Goal: Task Accomplishment & Management: Manage account settings

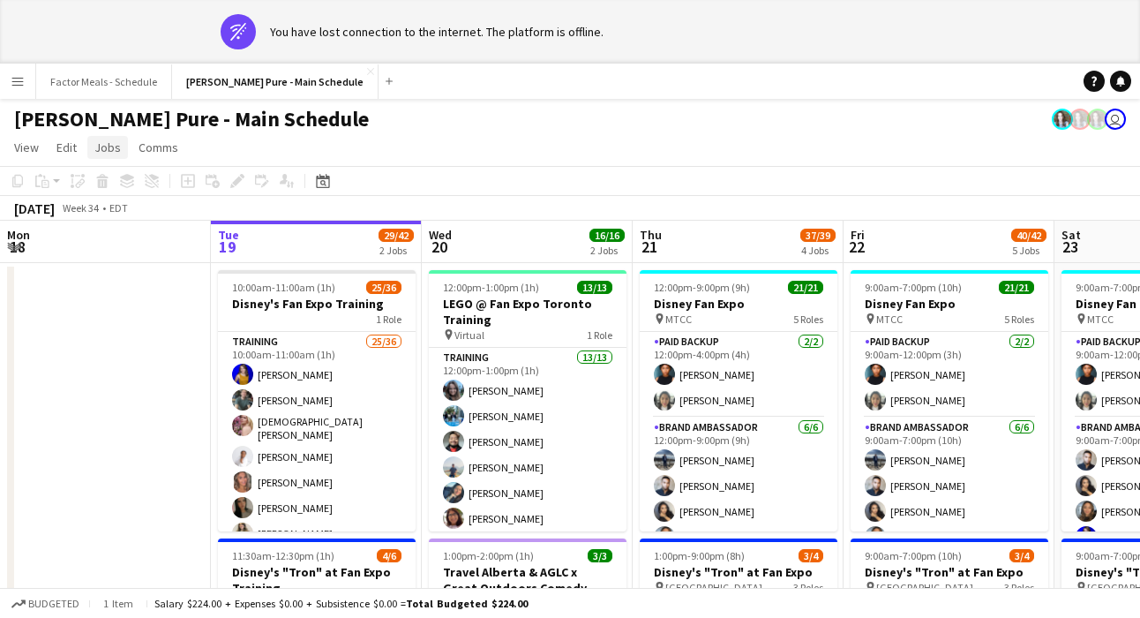
scroll to position [0, 644]
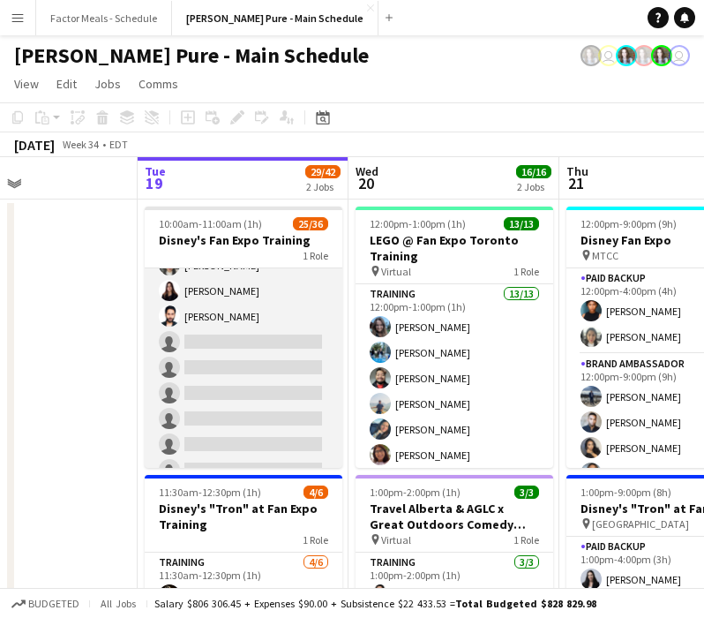
scroll to position [619, 0]
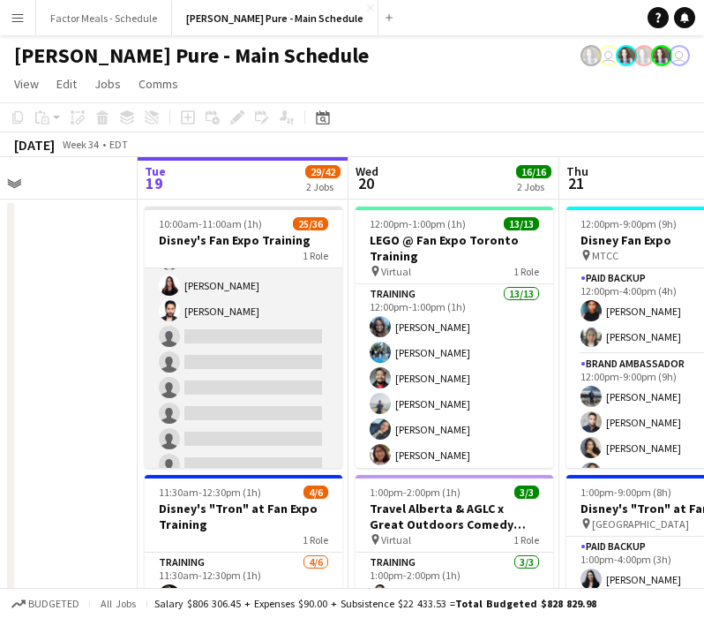
click at [210, 330] on app-card-role "Training 25/36 10:00am-11:00am (1h) [PERSON_NAME] [PERSON_NAME] [PERSON_NAME] […" at bounding box center [244, 129] width 198 height 961
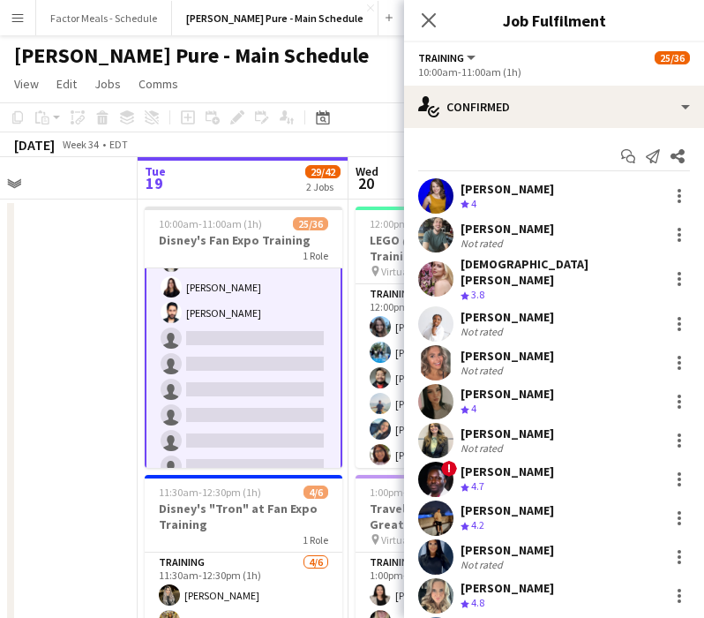
scroll to position [621, 0]
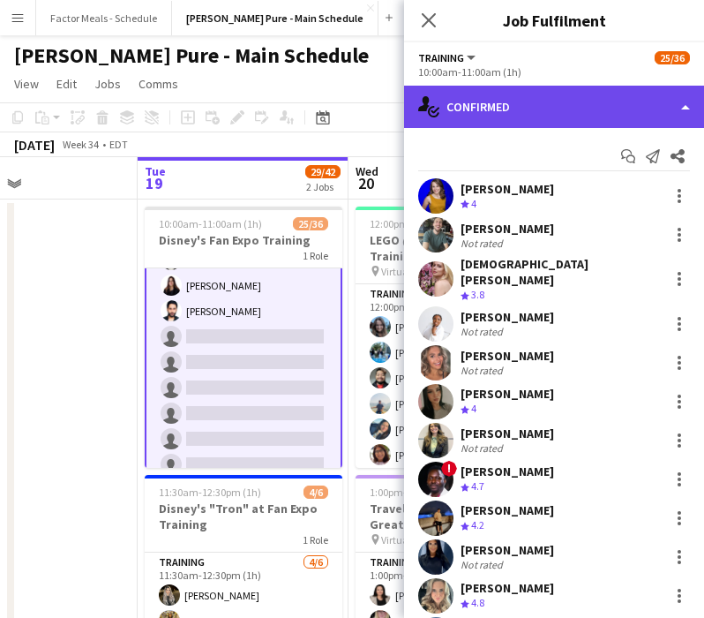
click at [522, 106] on div "single-neutral-actions-check-2 Confirmed" at bounding box center [554, 107] width 300 height 42
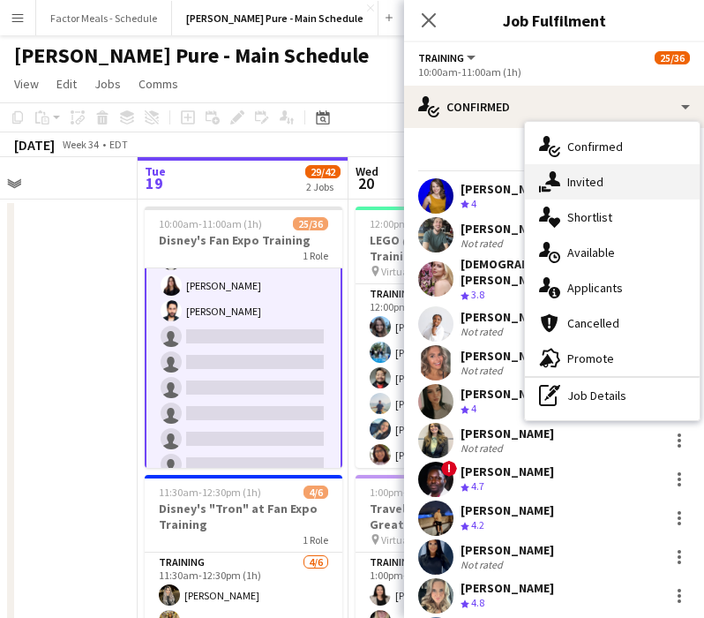
click at [597, 185] on div "single-neutral-actions-share-1 Invited" at bounding box center [612, 181] width 175 height 35
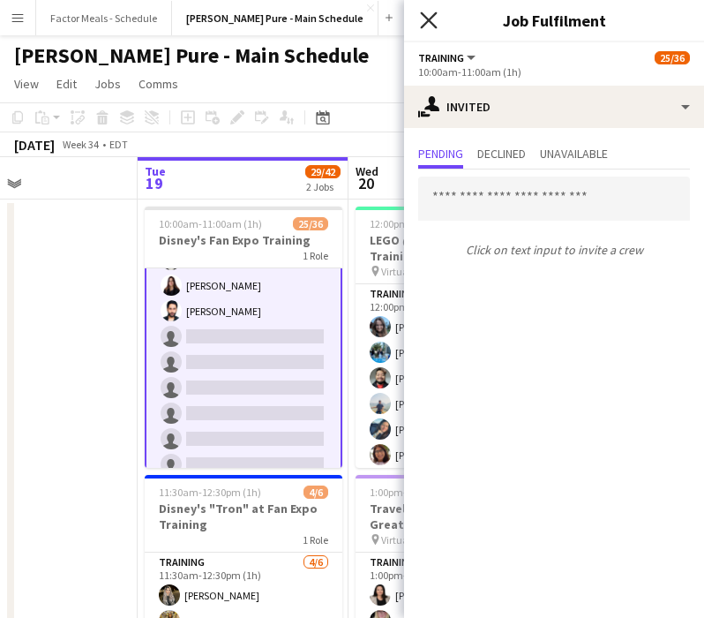
click at [431, 16] on icon "Close pop-in" at bounding box center [428, 19] width 17 height 17
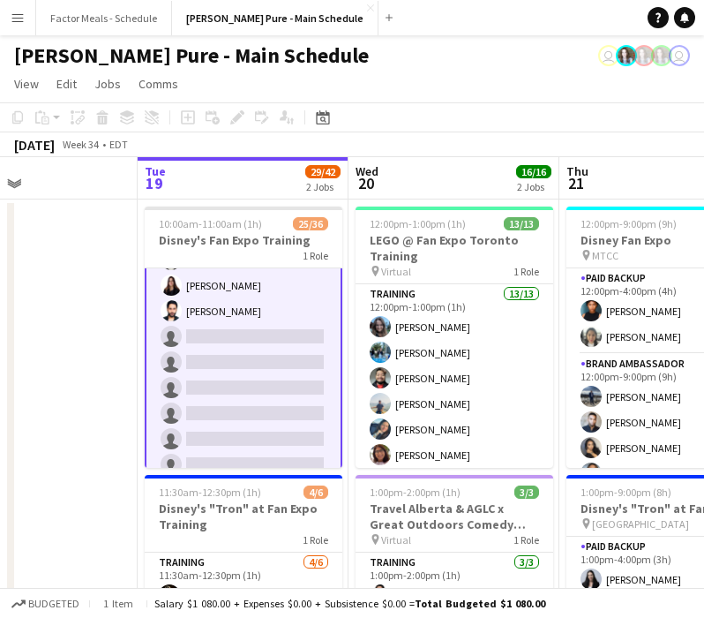
click at [220, 332] on app-card-role "Training 25/36 10:00am-11:00am (1h) [PERSON_NAME] [PERSON_NAME] [PERSON_NAME] […" at bounding box center [244, 129] width 198 height 964
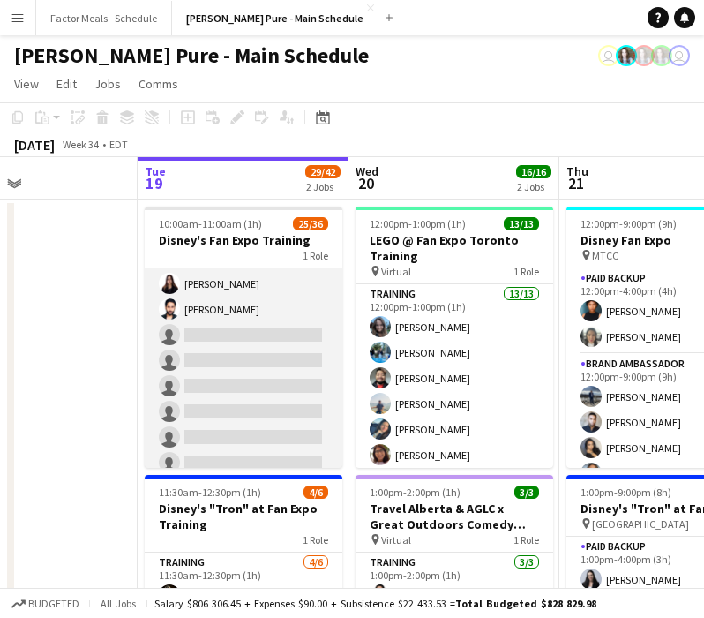
scroll to position [619, 0]
click at [220, 331] on app-card-role "Training 25/36 10:00am-11:00am (1h) [PERSON_NAME] [PERSON_NAME] [PERSON_NAME] […" at bounding box center [244, 129] width 198 height 961
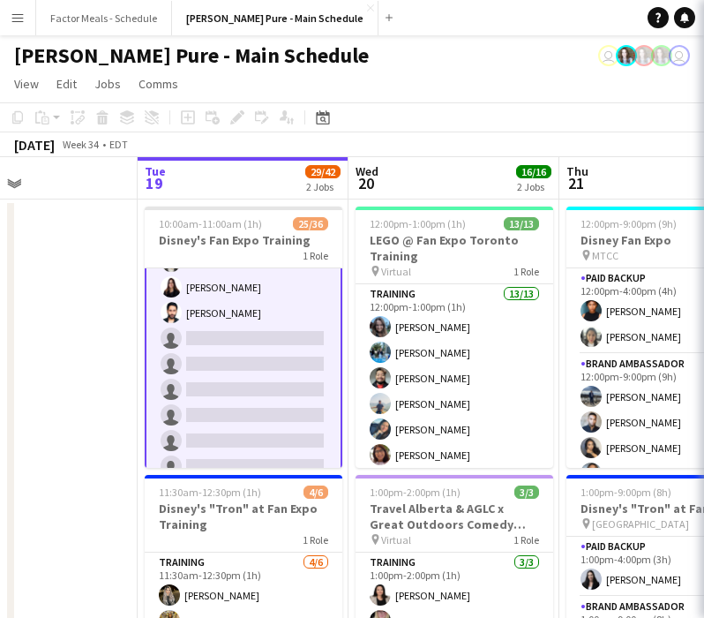
scroll to position [621, 0]
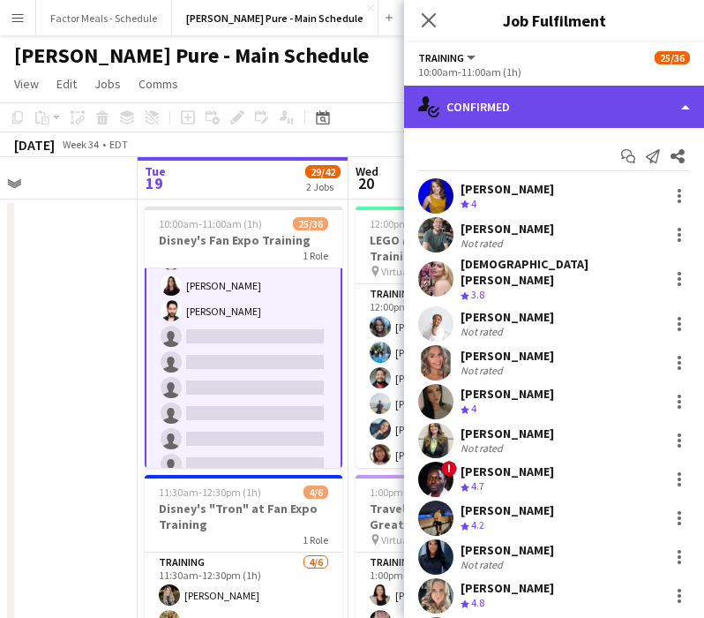
click at [499, 116] on div "single-neutral-actions-check-2 Confirmed" at bounding box center [554, 107] width 300 height 42
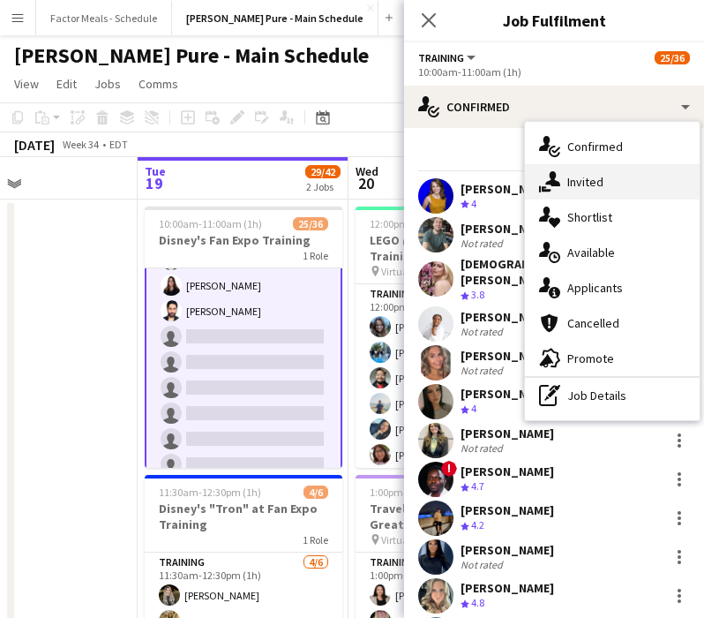
click at [588, 176] on div "single-neutral-actions-share-1 Invited" at bounding box center [612, 181] width 175 height 35
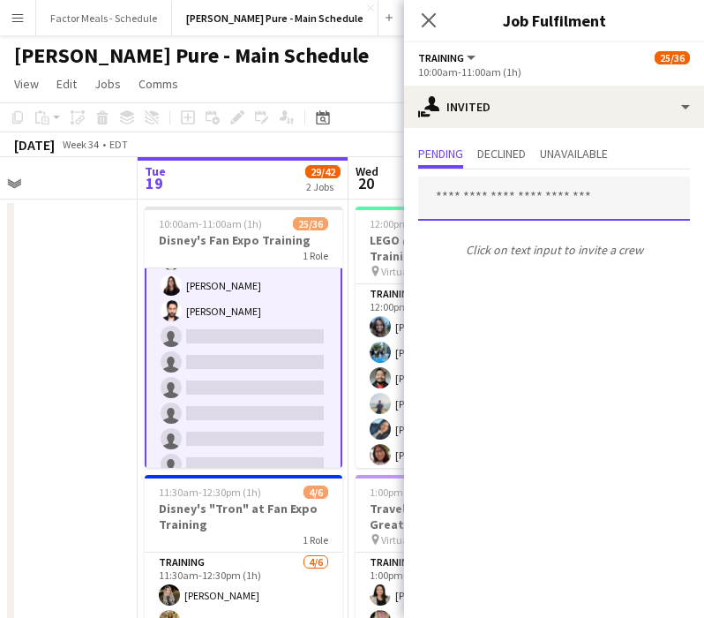
click at [476, 207] on input "text" at bounding box center [554, 198] width 272 height 44
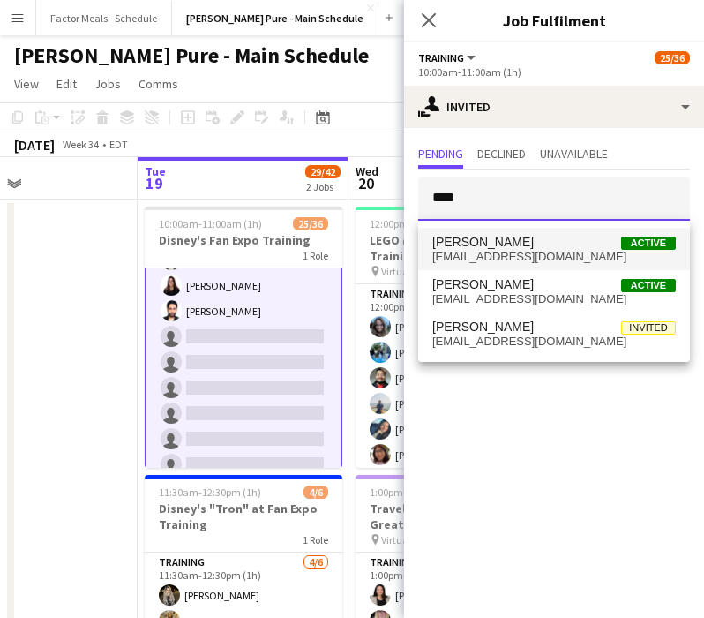
type input "****"
click at [462, 246] on span "[PERSON_NAME]" at bounding box center [482, 242] width 101 height 15
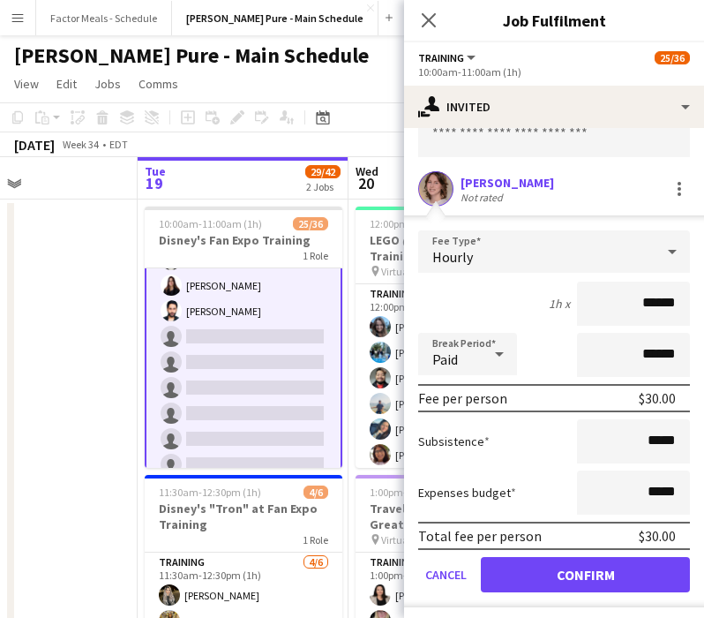
scroll to position [107, 0]
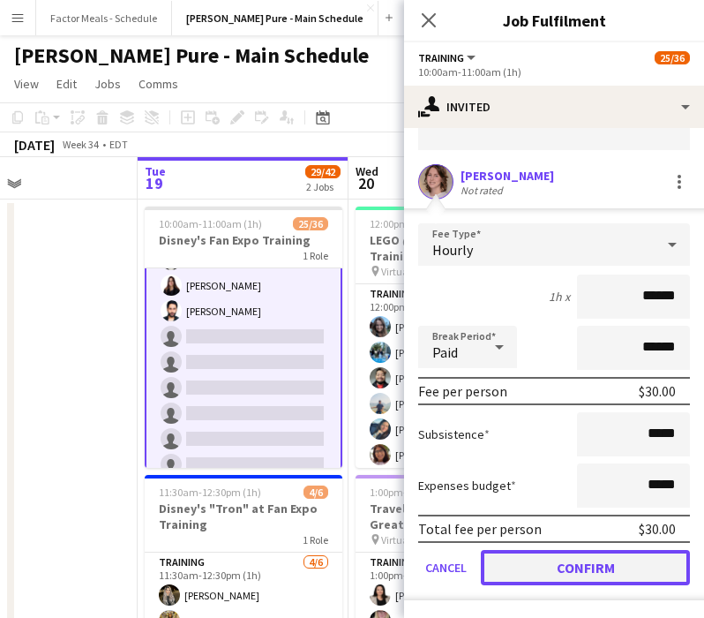
click at [586, 569] on button "Confirm" at bounding box center [585, 567] width 209 height 35
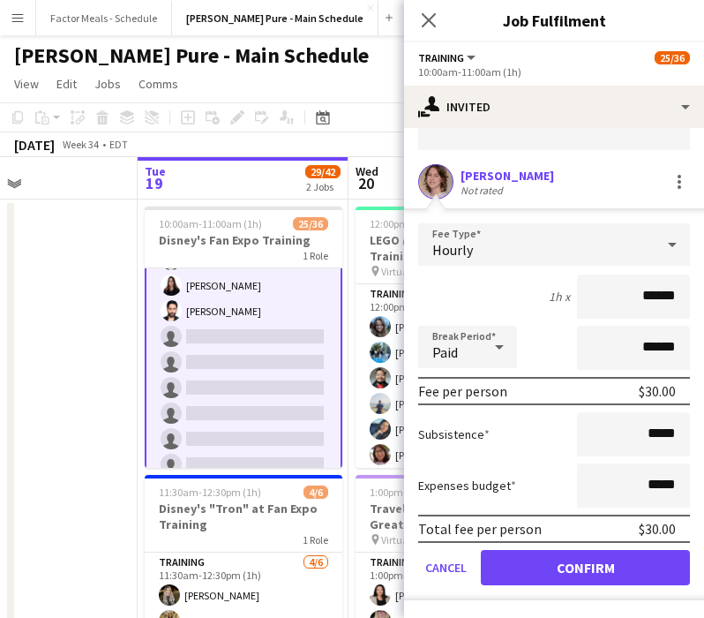
scroll to position [0, 0]
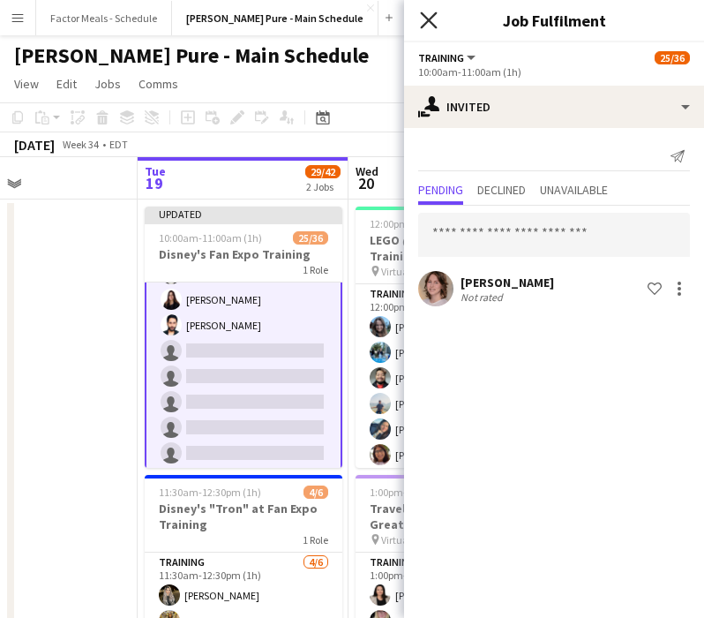
click at [435, 17] on icon "Close pop-in" at bounding box center [428, 19] width 17 height 17
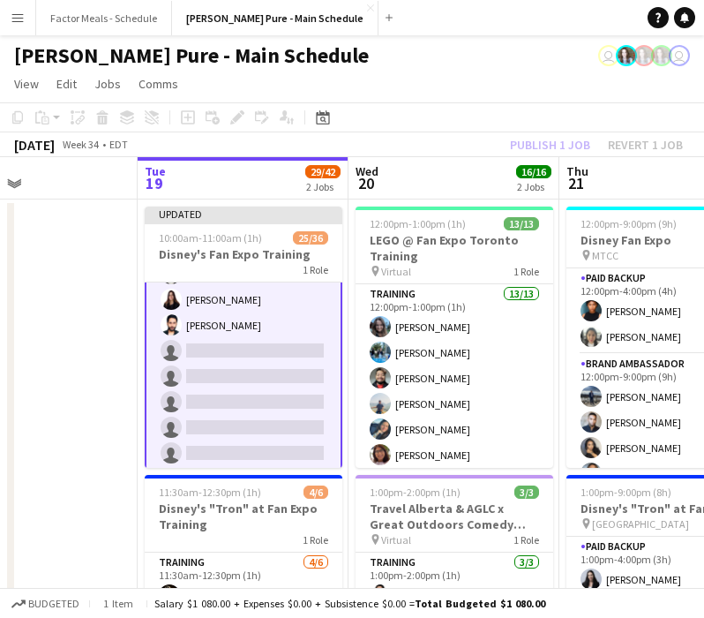
click at [203, 327] on app-card-role "Training 1I 25/36 10:00am-11:00am (1h) [PERSON_NAME] [PERSON_NAME] [PERSON_NAME…" at bounding box center [244, 143] width 198 height 964
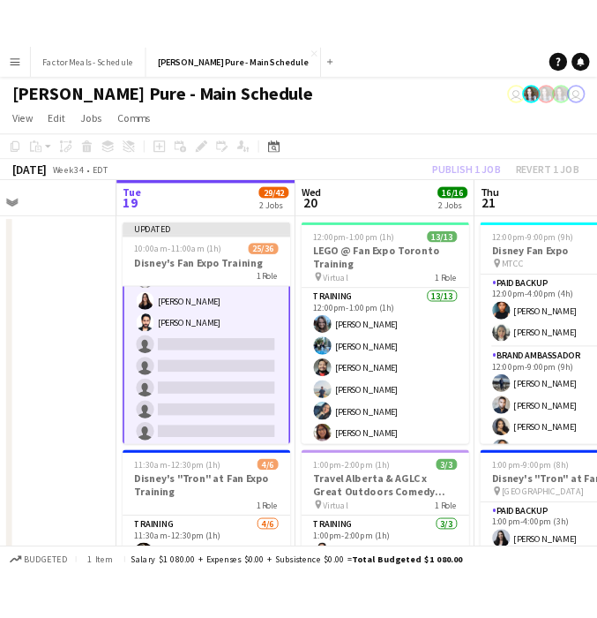
scroll to position [619, 0]
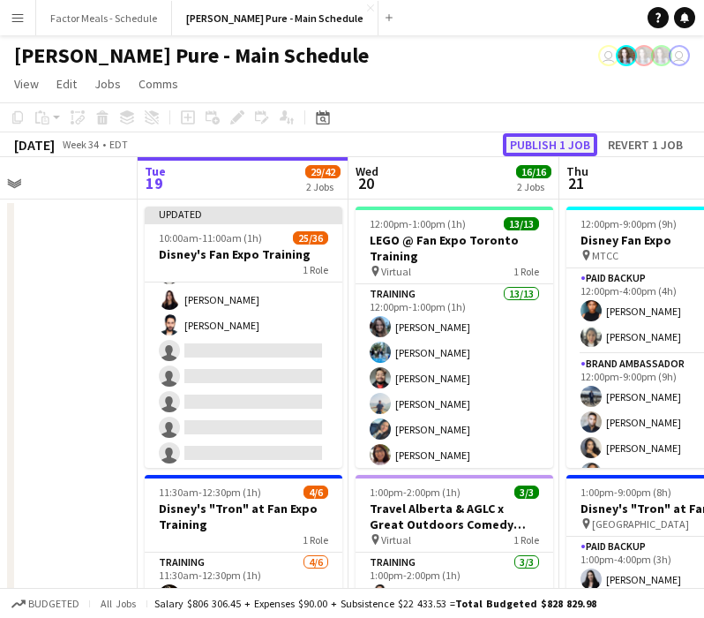
click at [566, 137] on button "Publish 1 job" at bounding box center [550, 144] width 94 height 23
